Goal: Check status: Check status

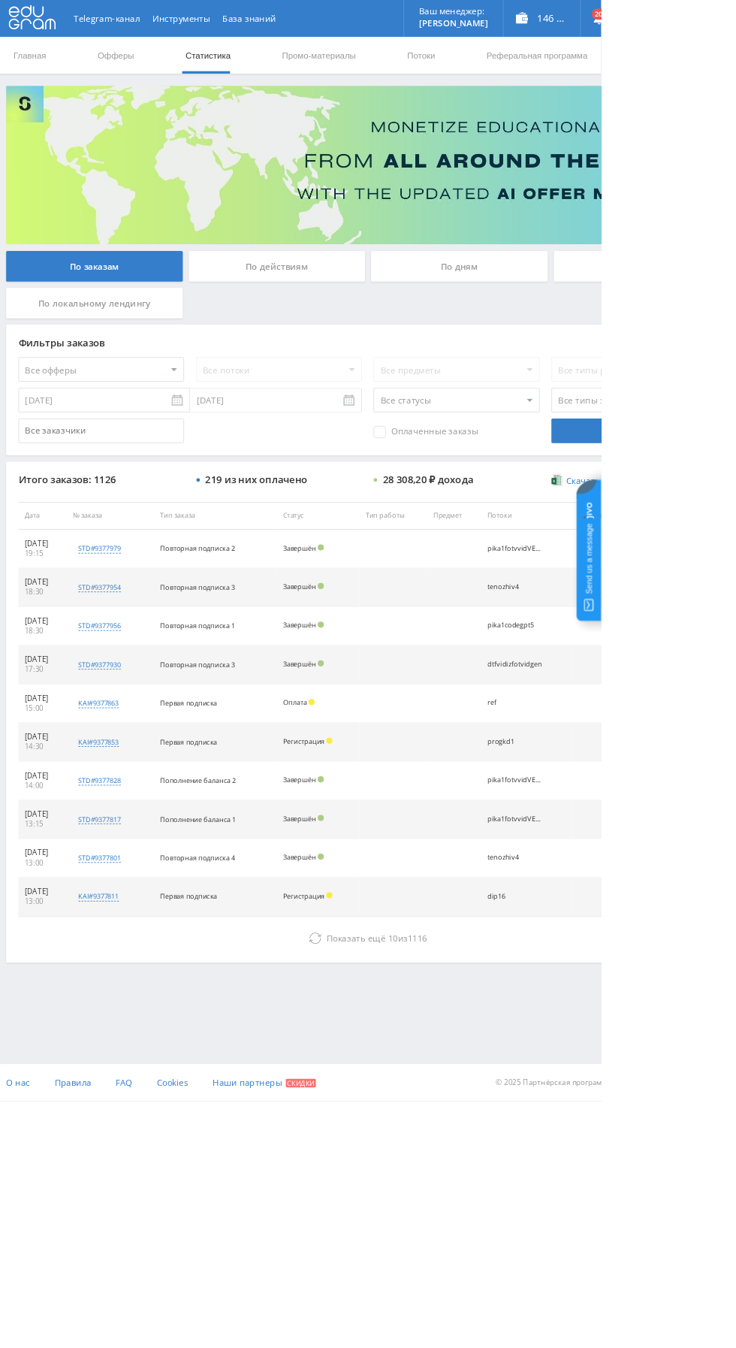
click at [560, 325] on div "По дням" at bounding box center [563, 326] width 216 height 38
click at [0, 0] on input "По дням" at bounding box center [0, 0] width 0 height 0
click at [685, 22] on div "146 223,00 ₽" at bounding box center [664, 22] width 94 height 45
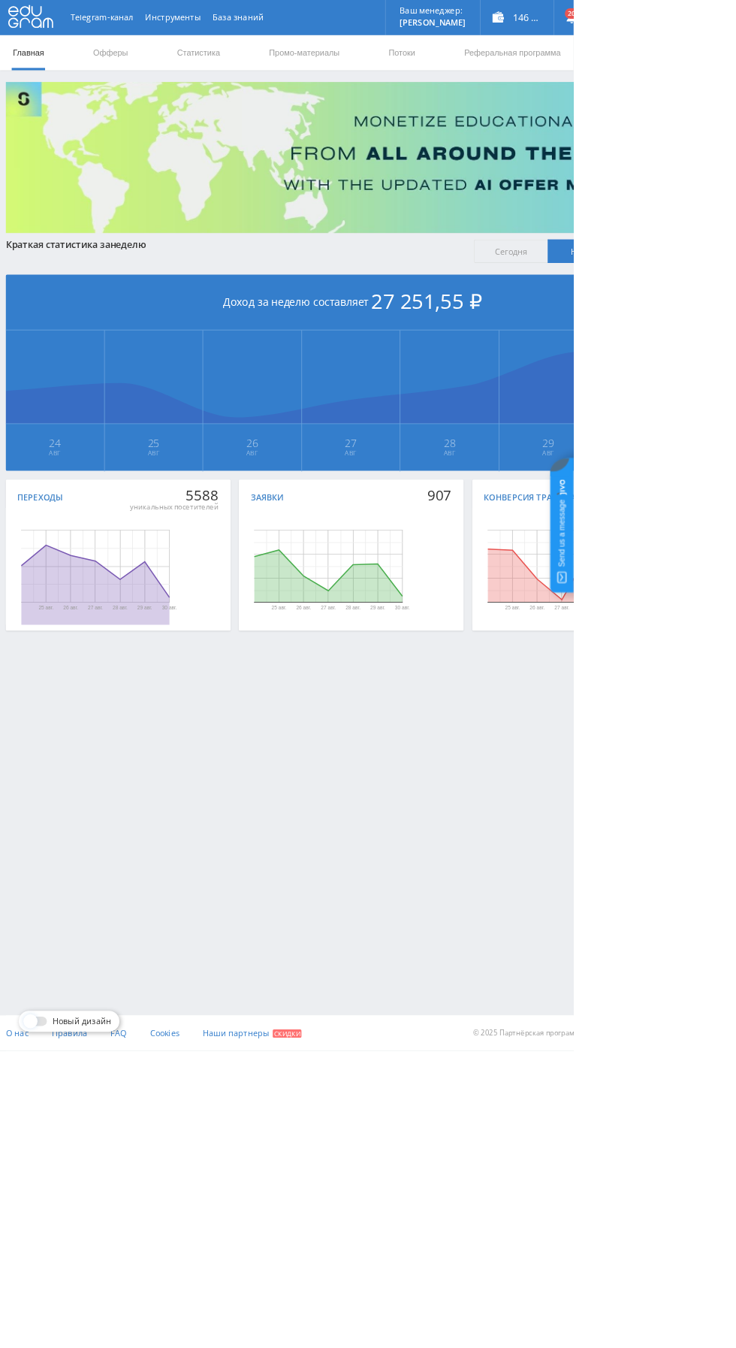
click at [240, 46] on link "Статистика" at bounding box center [254, 67] width 59 height 45
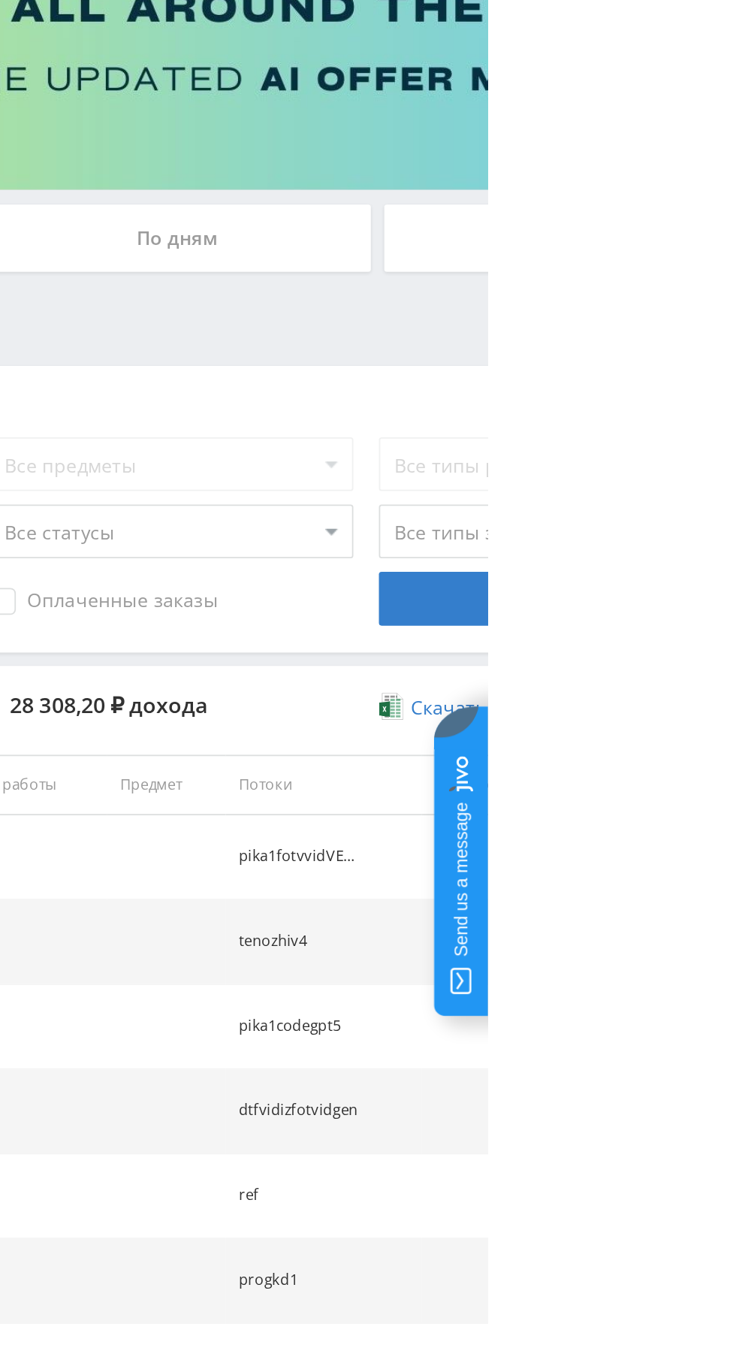
click at [541, 322] on div "По дням" at bounding box center [563, 326] width 216 height 38
click at [0, 0] on input "По дням" at bounding box center [0, 0] width 0 height 0
